Goal: Information Seeking & Learning: Find specific page/section

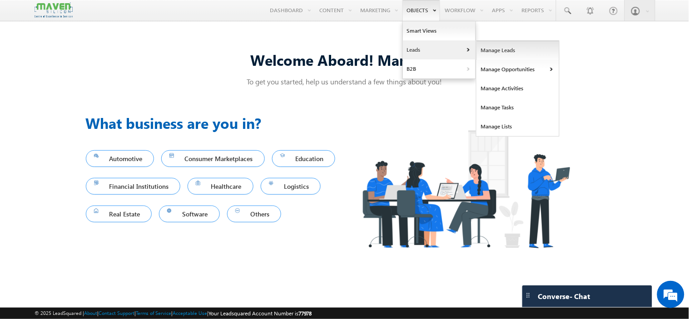
click at [499, 47] on link "Manage Leads" at bounding box center [517, 50] width 83 height 19
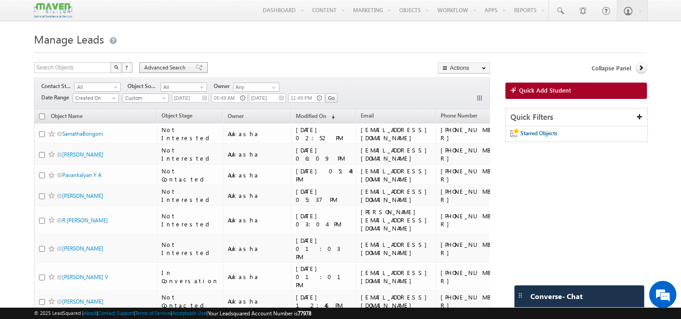
click at [162, 71] on span "Advanced Search" at bounding box center [166, 68] width 44 height 8
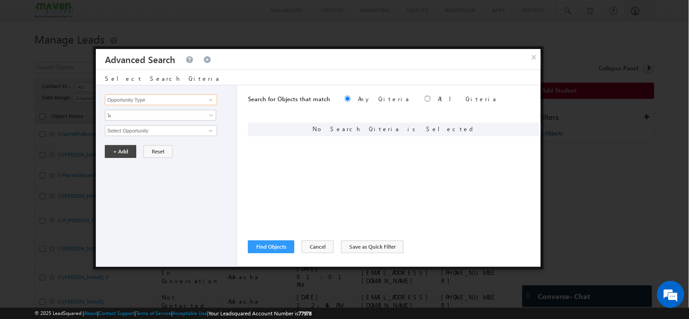
click at [183, 96] on input "Opportunity Type" at bounding box center [161, 99] width 112 height 11
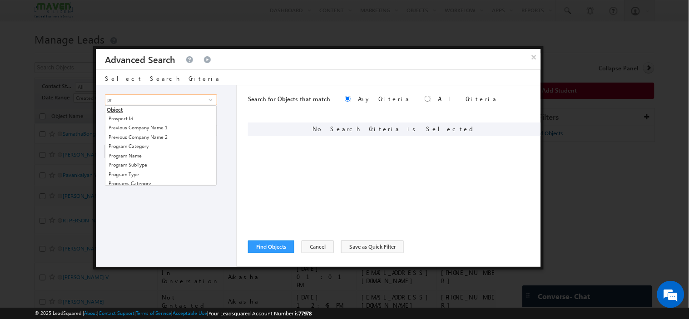
type input "p"
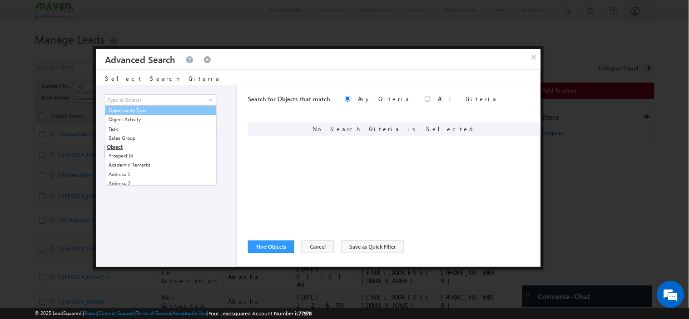
click at [153, 93] on div "Opportunity Type Object Activity Task Sales Group Prospect Id Academic Remarks …" at bounding box center [166, 176] width 141 height 182
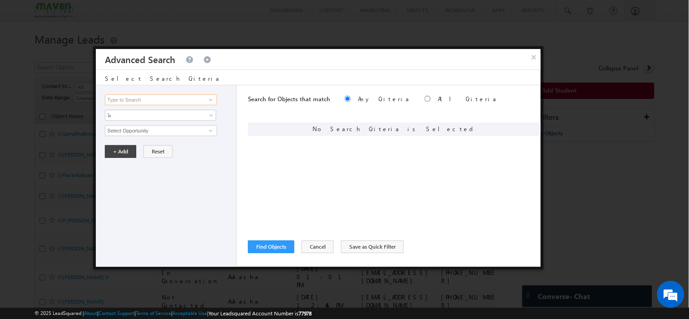
click at [155, 98] on input at bounding box center [161, 99] width 112 height 11
type input "s"
click at [183, 120] on link "Channel" at bounding box center [161, 118] width 112 height 10
type input "Channel"
click at [165, 129] on span "None Selected" at bounding box center [156, 131] width 103 height 10
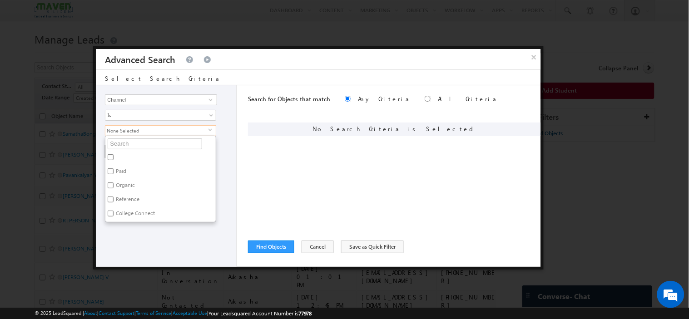
click at [123, 170] on label "Paid" at bounding box center [120, 173] width 30 height 14
click at [113, 170] on input "Paid" at bounding box center [111, 171] width 6 height 6
checkbox input "true"
click at [124, 241] on div "Opportunity Type Object Activity Task Sales Group Prospect Id Academic Remarks …" at bounding box center [166, 176] width 141 height 182
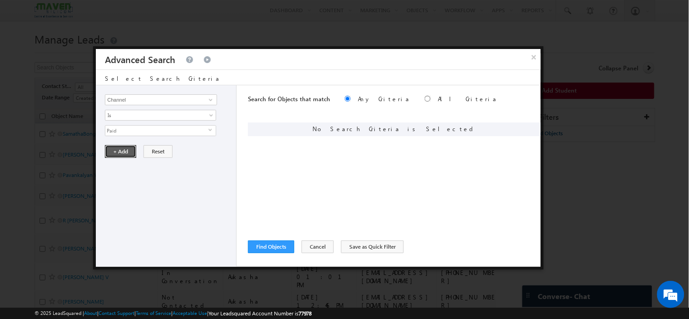
click at [114, 151] on button "+ Add" at bounding box center [120, 151] width 31 height 13
click at [150, 100] on input "Opportunity Type" at bounding box center [161, 99] width 112 height 11
type input "s"
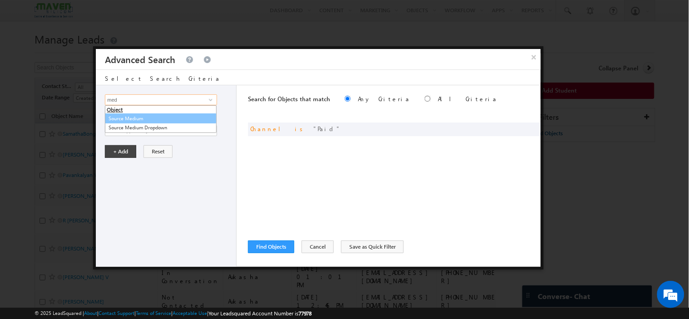
click at [125, 117] on link "Source Medium" at bounding box center [161, 118] width 112 height 10
type input "Source Medium"
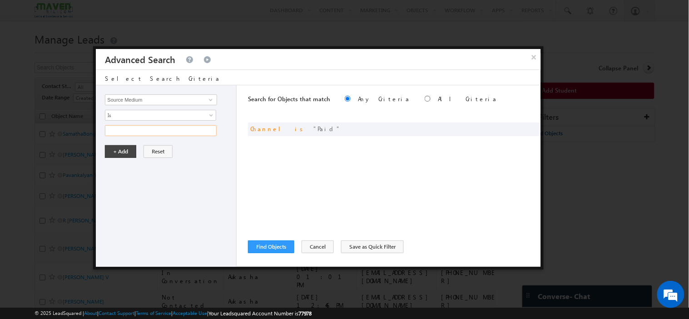
click at [134, 129] on input "text" at bounding box center [161, 130] width 112 height 11
type input "Search"
click at [122, 148] on button "+ Add" at bounding box center [120, 151] width 31 height 13
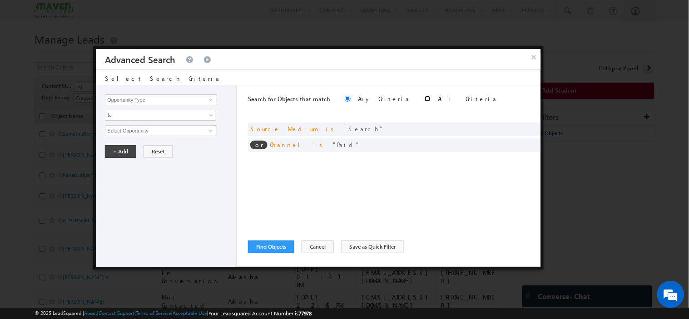
click at [424, 99] on input "radio" at bounding box center [427, 99] width 6 height 6
radio input "true"
click at [268, 241] on button "Find Objects" at bounding box center [271, 247] width 46 height 13
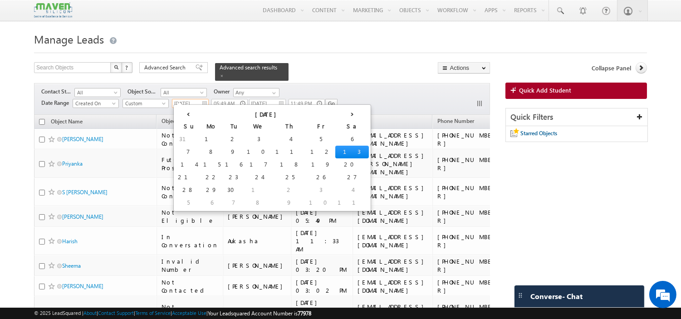
click at [205, 99] on input "[DATE]" at bounding box center [190, 103] width 37 height 9
click at [335, 139] on td "6" at bounding box center [352, 139] width 34 height 13
type input "[DATE]"
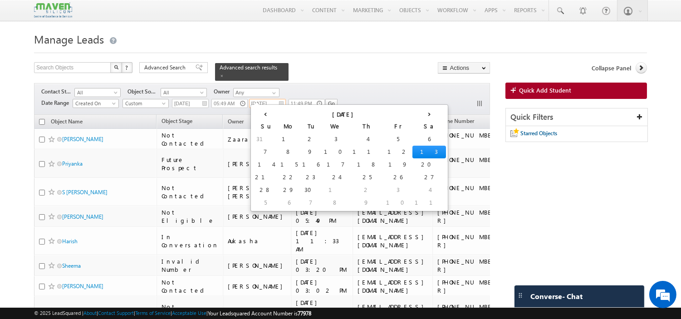
click at [280, 99] on input "[DATE]" at bounding box center [267, 103] width 37 height 9
click at [384, 151] on td "12" at bounding box center [398, 152] width 29 height 13
type input "[DATE]"
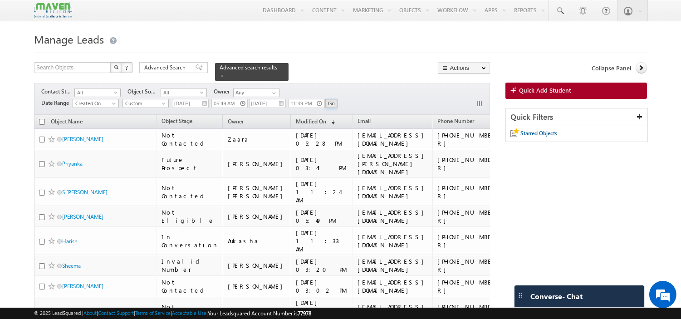
click at [332, 99] on input "Go" at bounding box center [331, 103] width 12 height 9
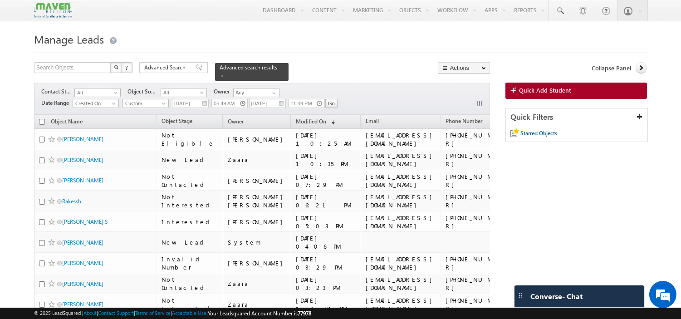
click at [196, 89] on span "All" at bounding box center [182, 93] width 43 height 8
click at [96, 89] on span "All" at bounding box center [96, 93] width 43 height 8
click at [252, 88] on input "Any" at bounding box center [256, 92] width 46 height 9
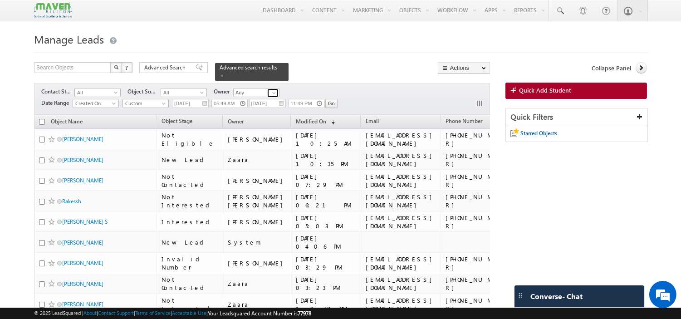
click at [275, 89] on span at bounding box center [274, 92] width 7 height 7
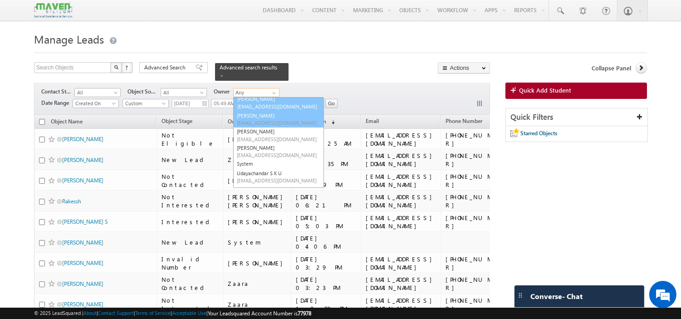
scroll to position [148, 0]
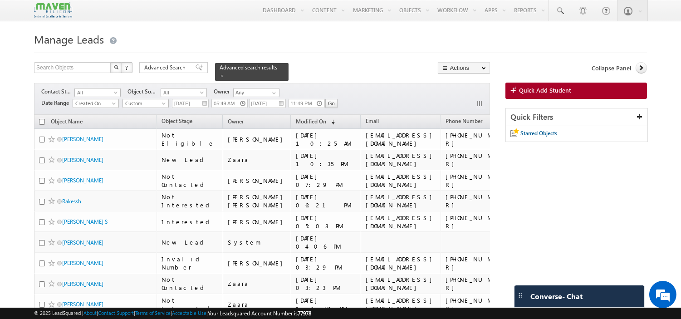
click at [341, 73] on div "Search Objects X ? 525 results found Advanced Search Advanced Search Advanced s…" at bounding box center [262, 71] width 456 height 19
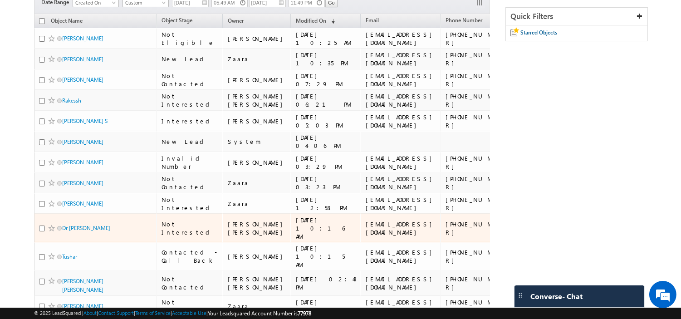
scroll to position [0, 0]
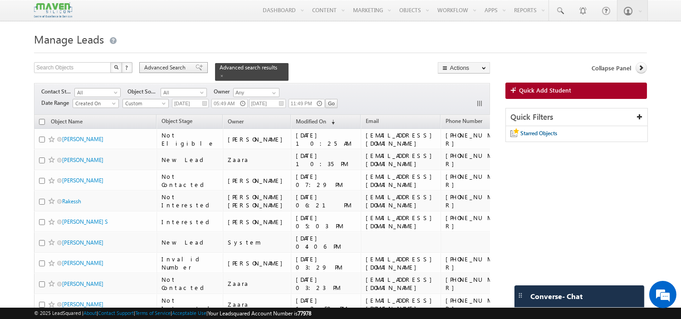
click at [182, 68] on span "Advanced Search" at bounding box center [166, 68] width 44 height 8
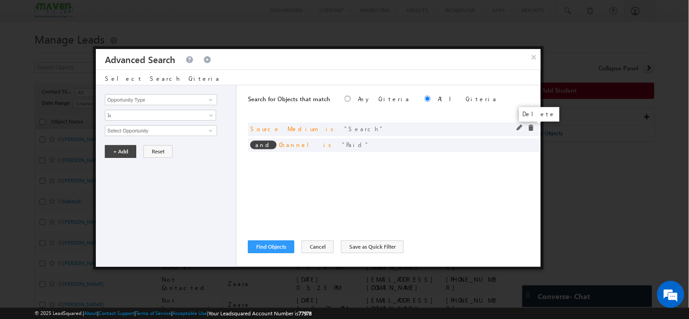
click at [531, 128] on span at bounding box center [530, 128] width 6 height 6
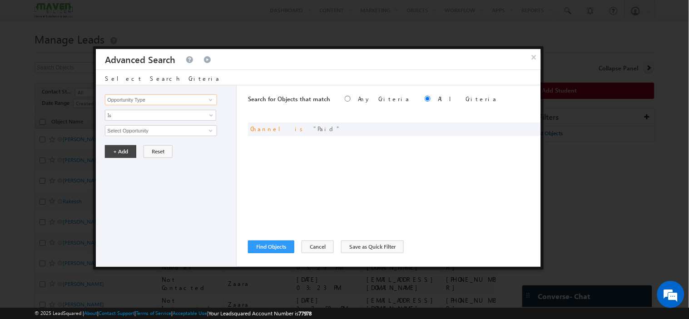
click at [146, 100] on input "Opportunity Type" at bounding box center [161, 99] width 112 height 11
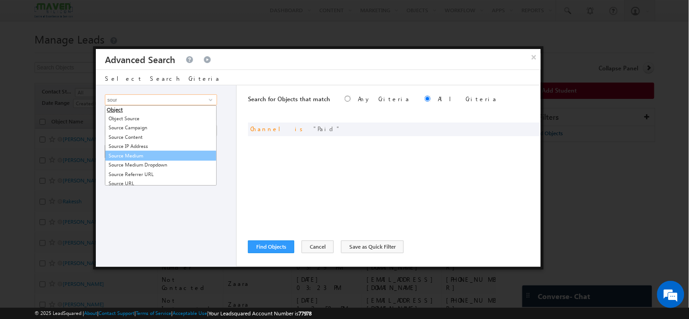
click at [133, 157] on link "Source Medium" at bounding box center [161, 156] width 112 height 10
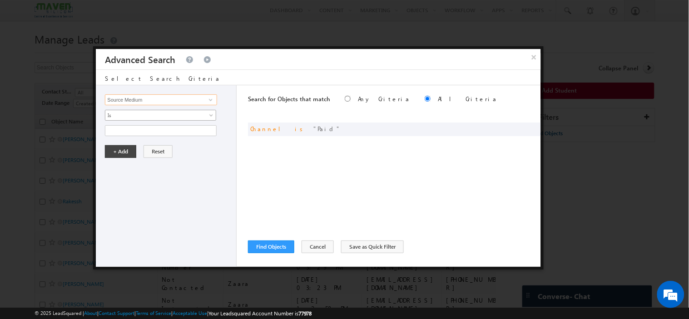
type input "Source Medium"
click at [135, 118] on span "Is" at bounding box center [154, 115] width 98 height 8
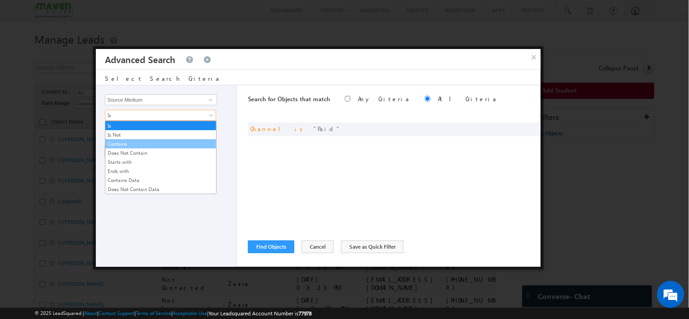
click at [128, 147] on link "Contains" at bounding box center [160, 144] width 111 height 8
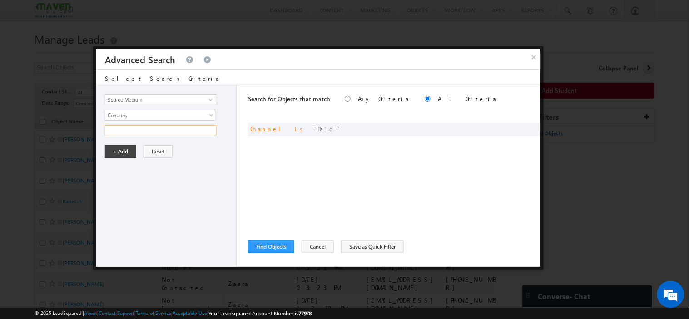
click at [130, 134] on input "text" at bounding box center [161, 130] width 112 height 11
type input "insta"
click at [128, 150] on button "+ Add" at bounding box center [120, 151] width 31 height 13
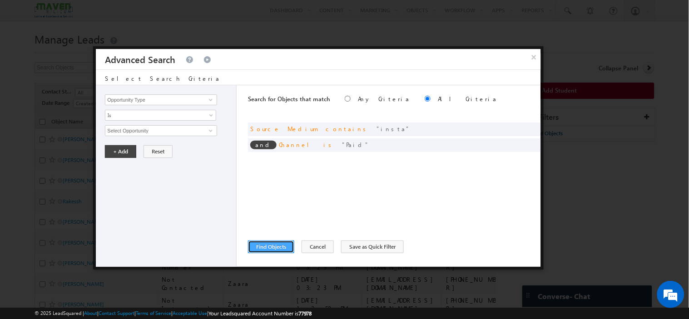
click at [268, 246] on button "Find Objects" at bounding box center [271, 247] width 46 height 13
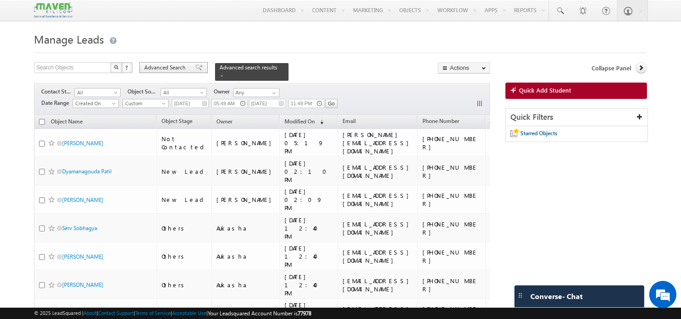
click at [158, 66] on span "Advanced Search" at bounding box center [166, 68] width 44 height 8
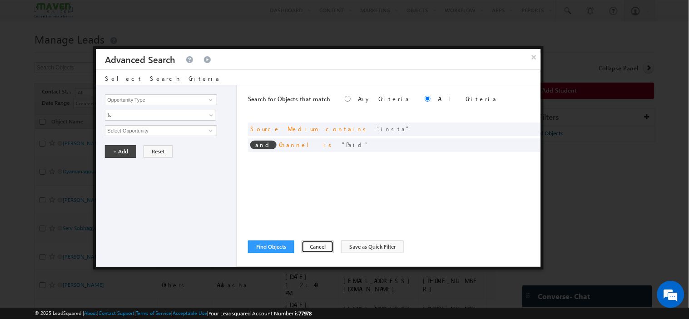
click at [319, 247] on button "Cancel" at bounding box center [317, 247] width 32 height 13
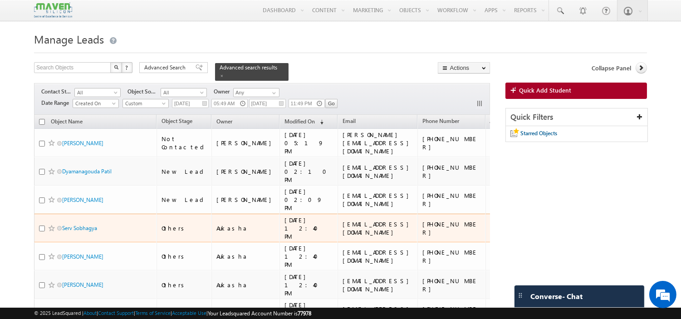
scroll to position [0, 3]
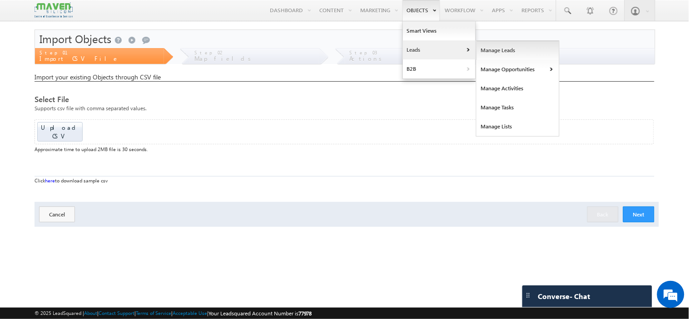
click at [502, 50] on link "Manage Leads" at bounding box center [517, 50] width 83 height 19
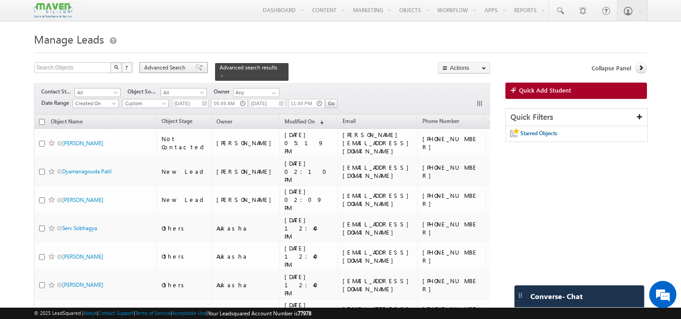
click at [164, 69] on span "Advanced Search" at bounding box center [166, 68] width 44 height 8
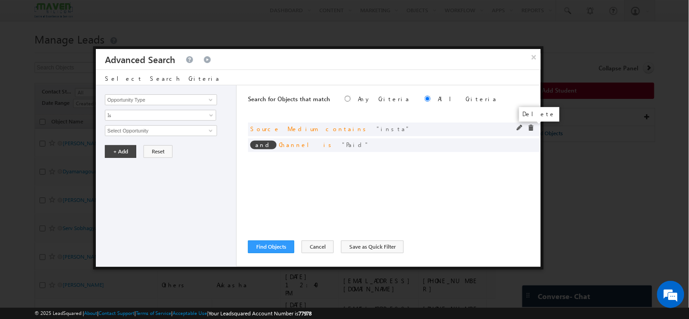
click at [531, 128] on span at bounding box center [530, 128] width 6 height 6
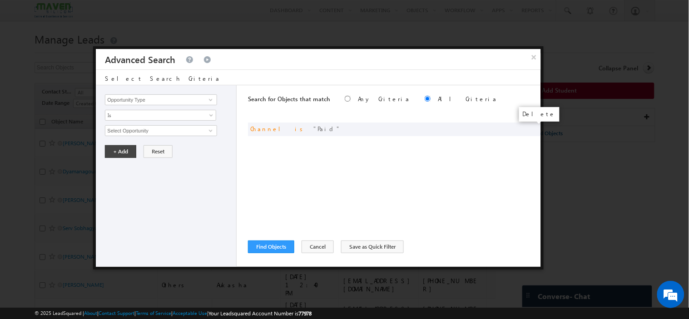
click at [0, 0] on span at bounding box center [0, 0] width 0 height 0
click at [158, 99] on input "Opportunity Type" at bounding box center [161, 99] width 112 height 11
click at [139, 105] on input "Opportunity Type" at bounding box center [161, 99] width 112 height 11
click at [321, 246] on button "Cancel" at bounding box center [317, 247] width 32 height 13
